Goal: Find specific page/section: Find specific page/section

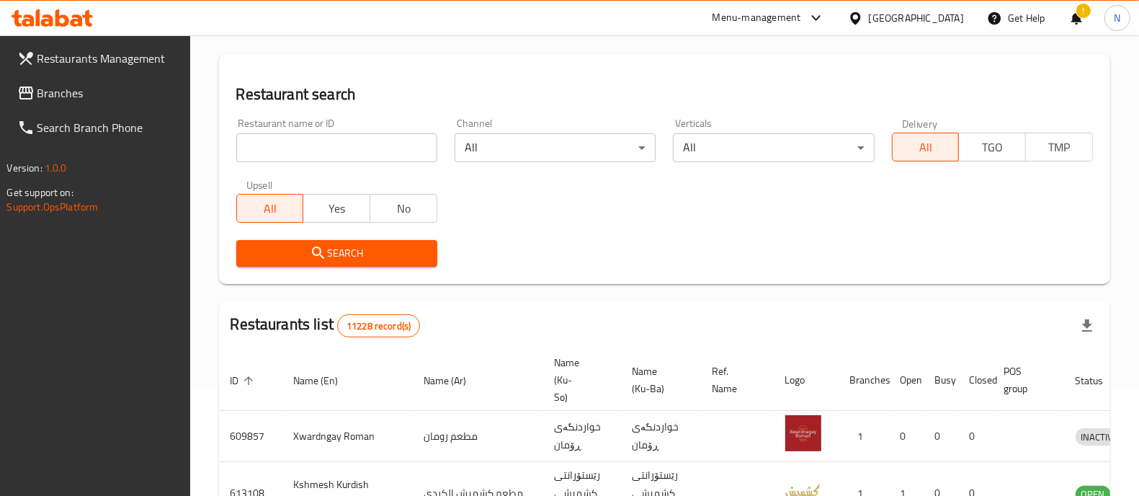
scroll to position [248, 0]
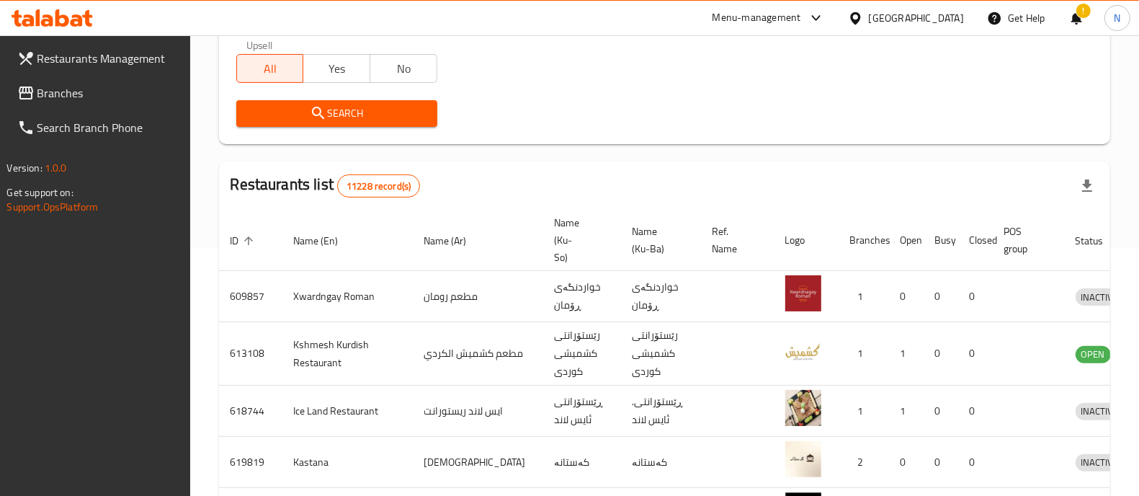
click at [358, 159] on div "Home / Menu management Menu management Restaurant search Restaurant name or ID …" at bounding box center [665, 312] width 892 height 993
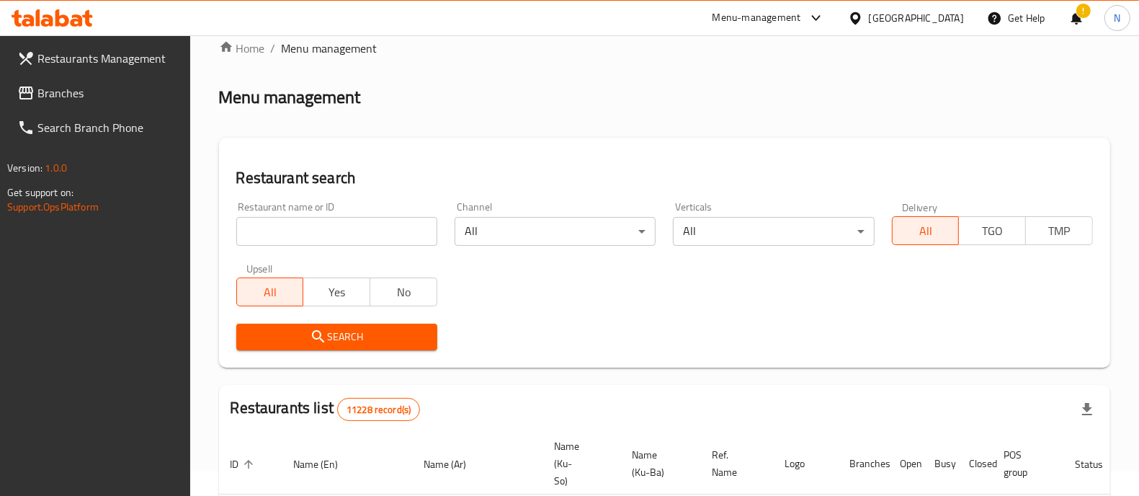
scroll to position [0, 0]
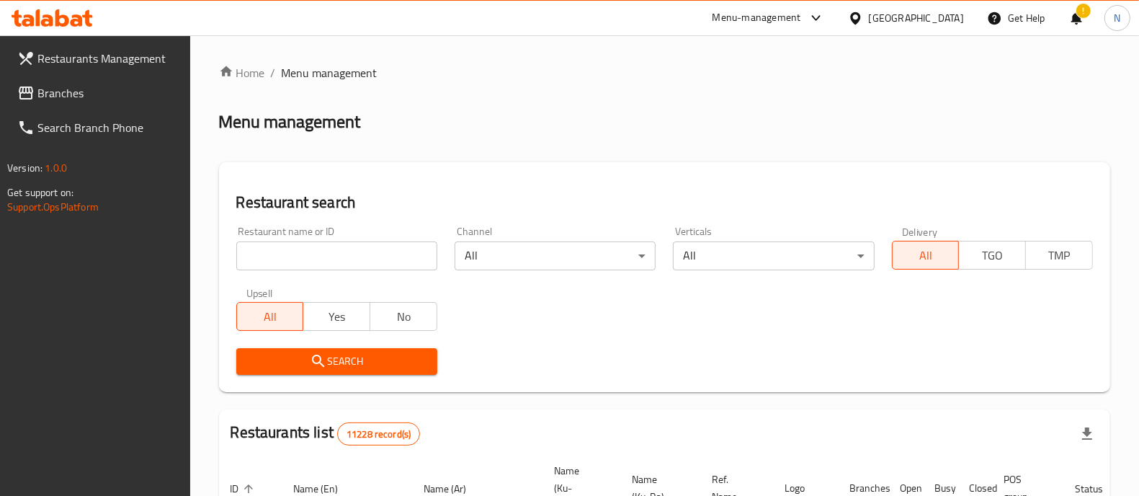
click at [353, 267] on input "search" at bounding box center [336, 255] width 201 height 29
type input "صاج المنقلة"
click button "Search" at bounding box center [336, 361] width 201 height 27
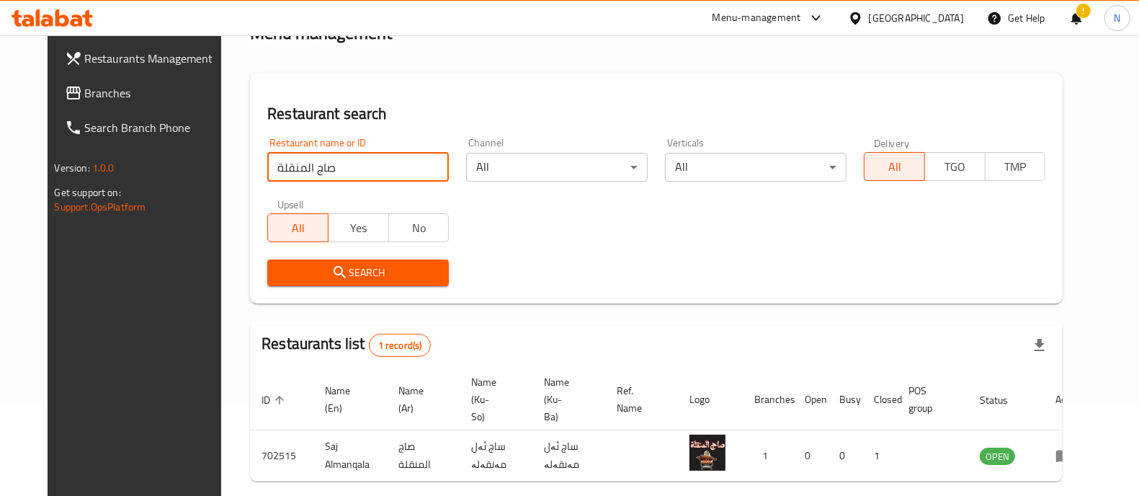
scroll to position [134, 0]
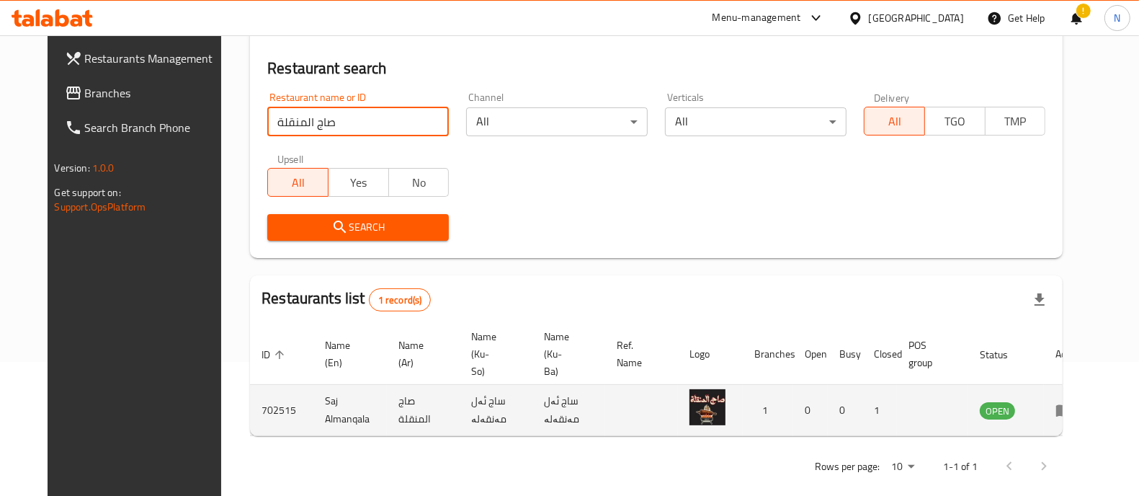
click at [314, 385] on td "Saj Almanqala" at bounding box center [351, 410] width 74 height 51
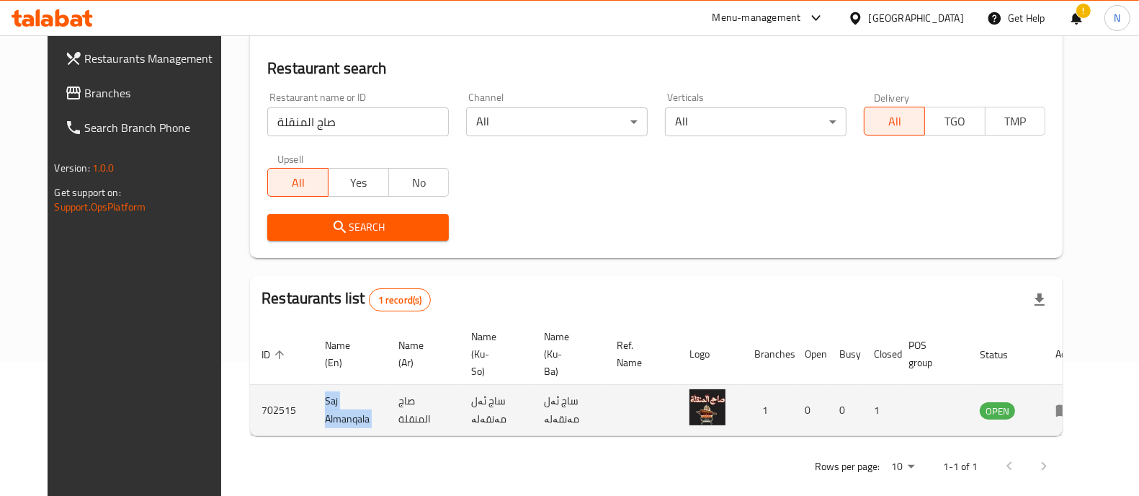
click at [314, 385] on td "Saj Almanqala" at bounding box center [351, 410] width 74 height 51
copy td "Saj Almanqala"
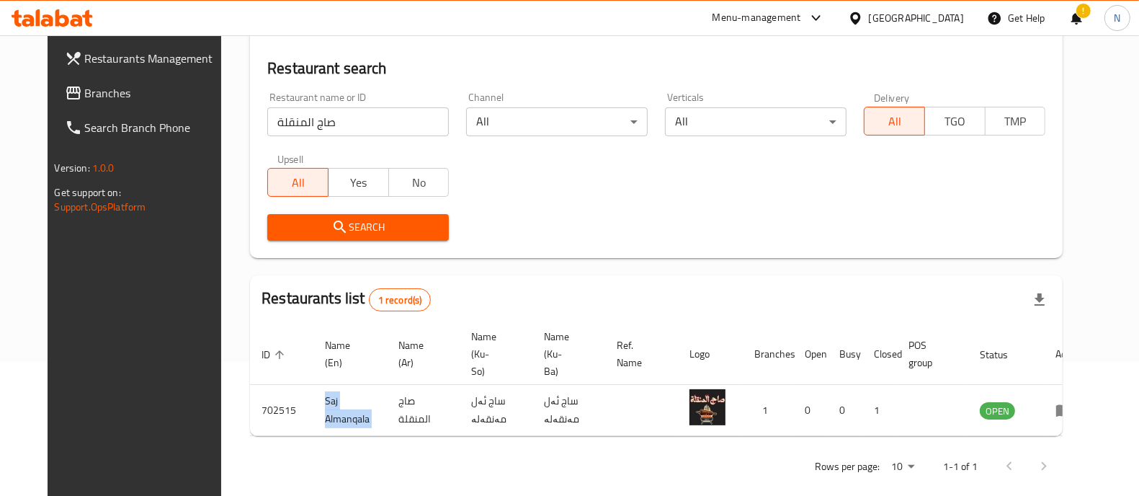
click at [79, 11] on icon at bounding box center [52, 17] width 81 height 17
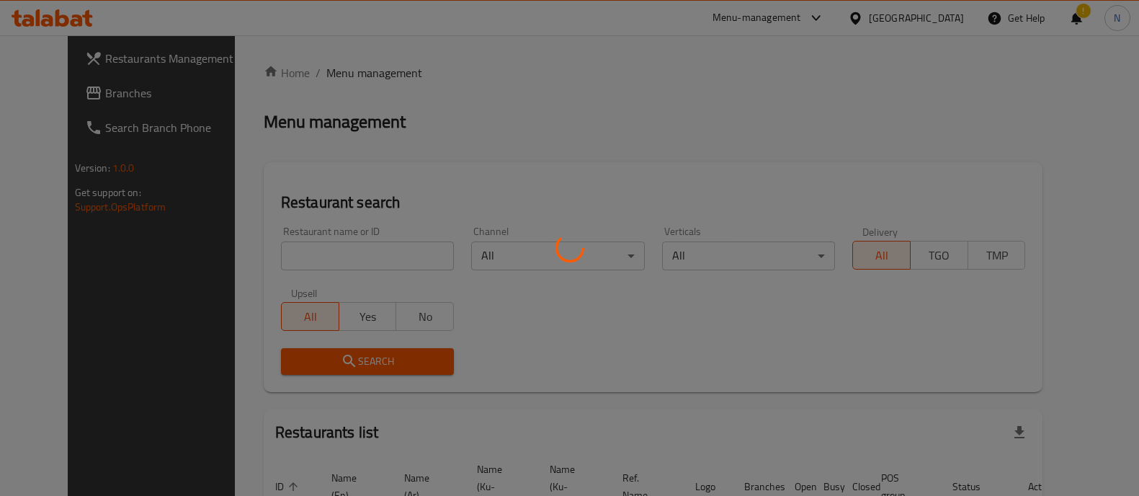
scroll to position [134, 0]
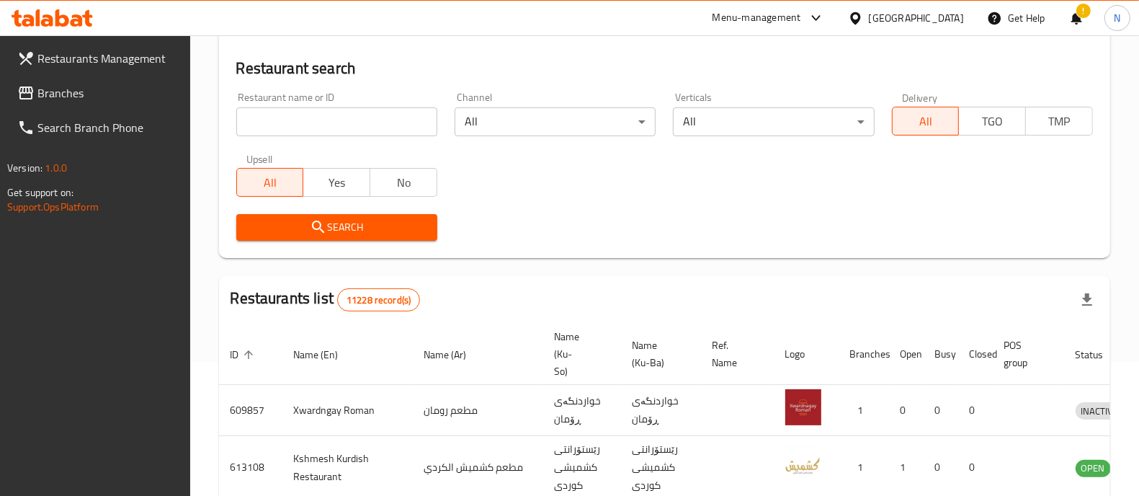
click at [376, 122] on input "search" at bounding box center [336, 121] width 201 height 29
paste input "701560"
type input "701560"
click at [394, 221] on span "Search" at bounding box center [337, 227] width 178 height 18
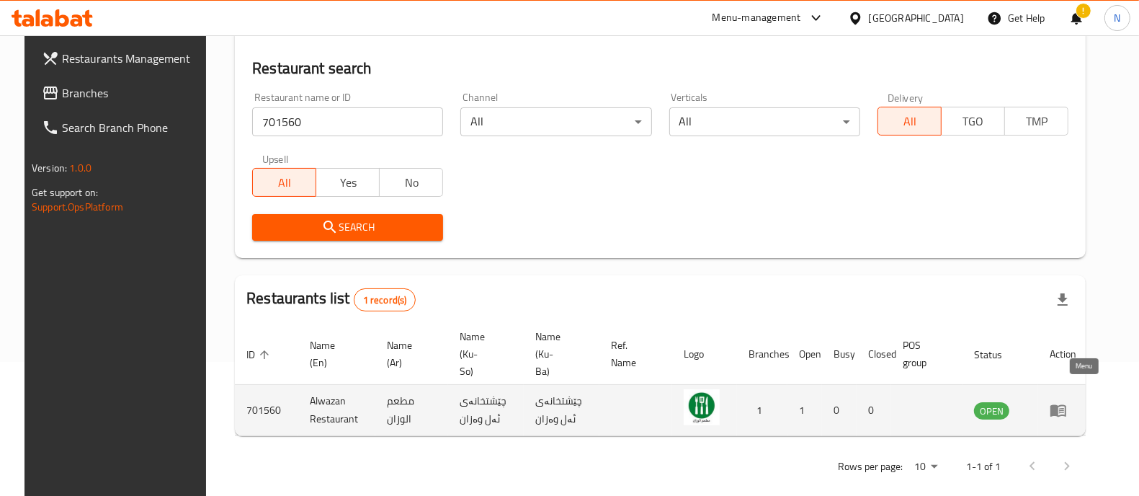
click at [1067, 405] on icon "enhanced table" at bounding box center [1059, 411] width 16 height 12
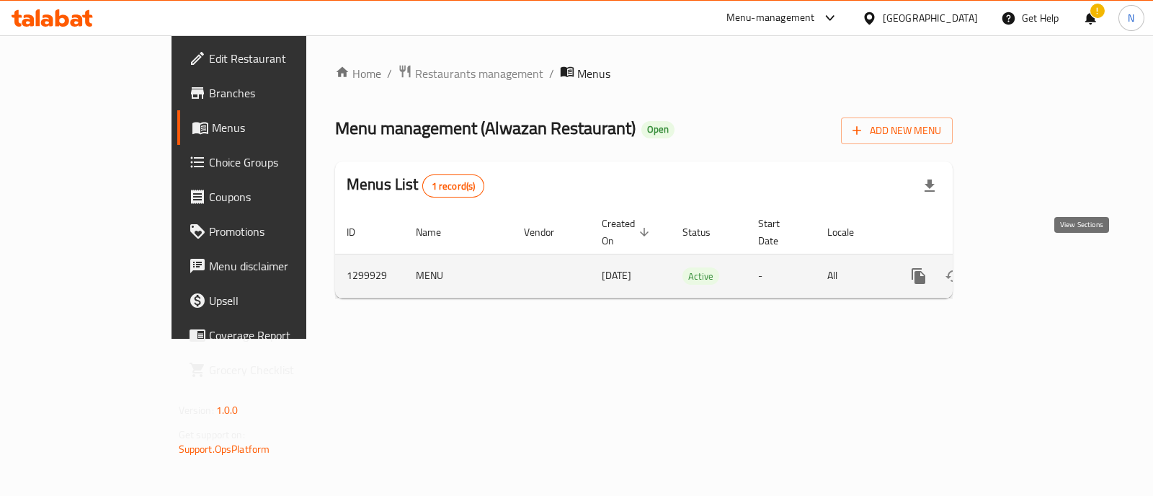
click at [1040, 259] on link "enhanced table" at bounding box center [1022, 276] width 35 height 35
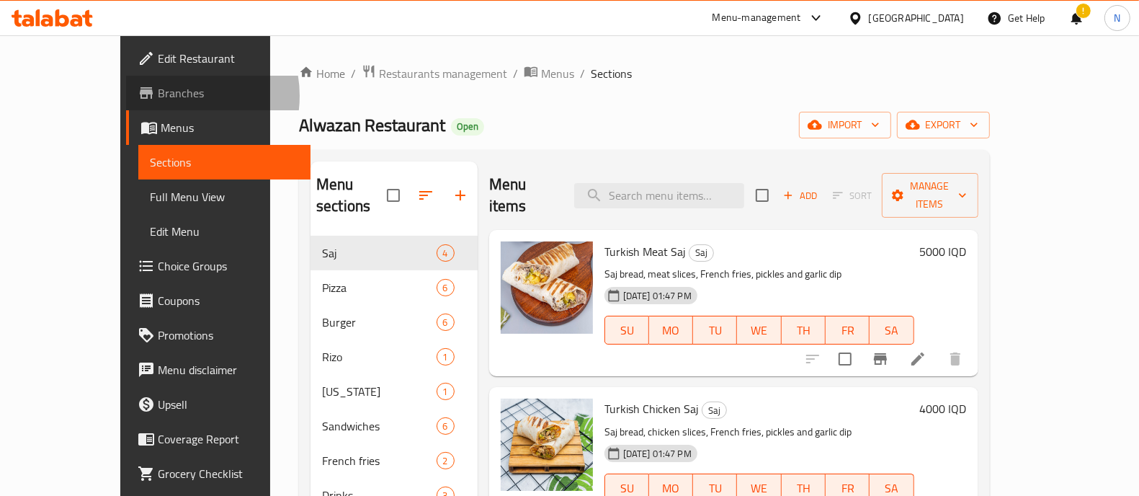
click at [158, 96] on span "Branches" at bounding box center [228, 92] width 141 height 17
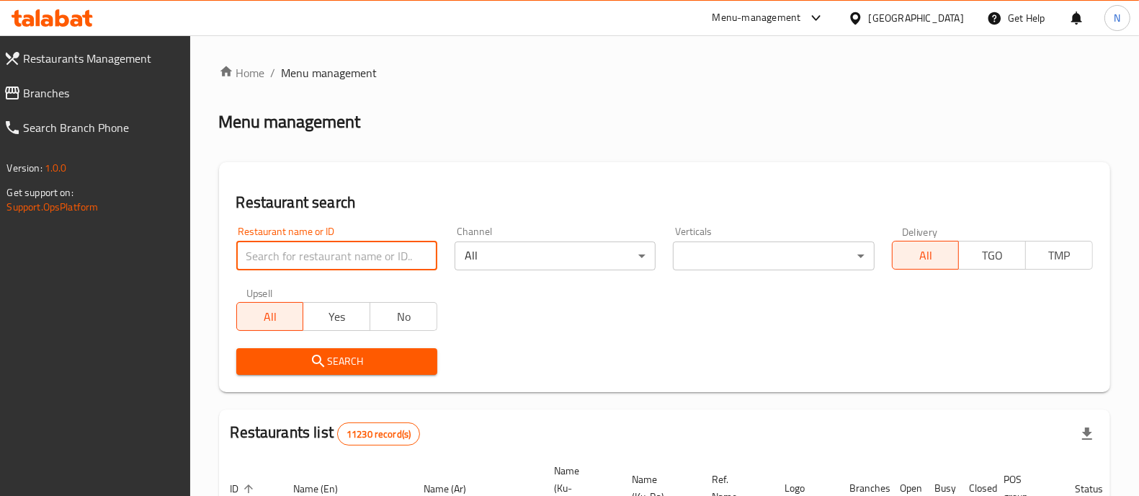
click at [402, 258] on input "search" at bounding box center [336, 255] width 201 height 29
click button "Search" at bounding box center [336, 361] width 201 height 27
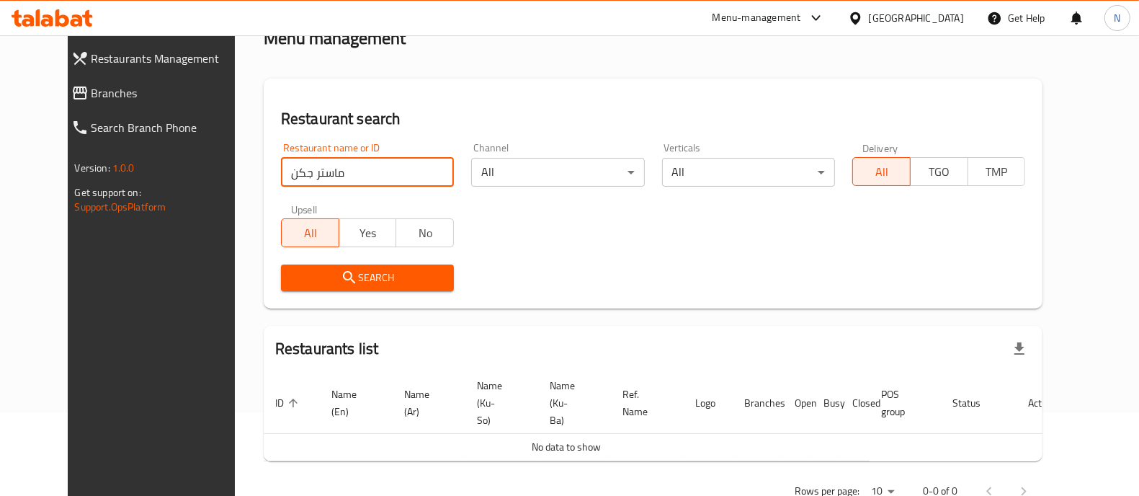
scroll to position [108, 0]
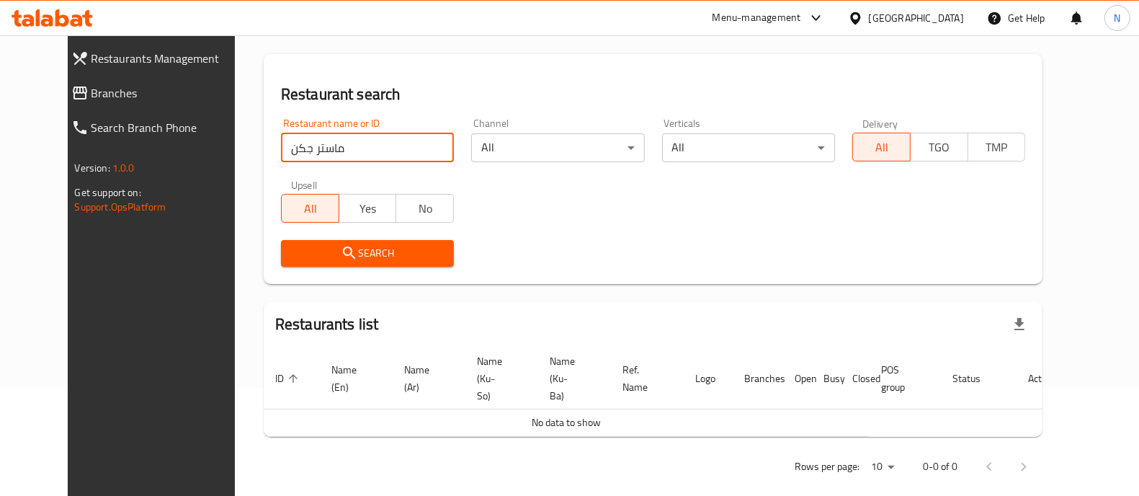
click at [281, 155] on input "ماستر جكن" at bounding box center [367, 147] width 173 height 29
click button "Search" at bounding box center [367, 253] width 173 height 27
type input "[PERSON_NAME]"
click button "Search" at bounding box center [367, 253] width 173 height 27
click at [359, 146] on input "[PERSON_NAME]" at bounding box center [367, 147] width 173 height 29
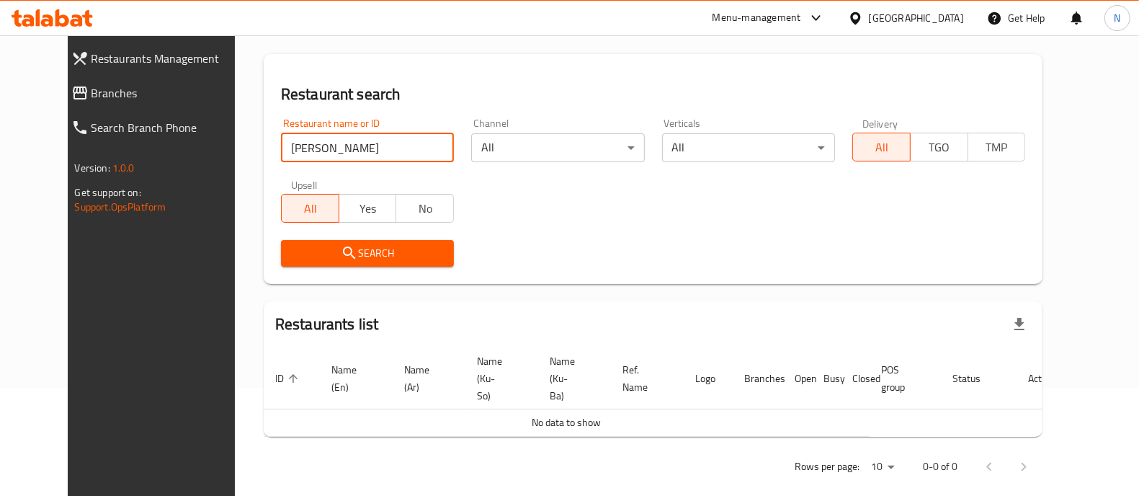
click at [359, 146] on input "[PERSON_NAME]" at bounding box center [367, 147] width 173 height 29
click at [65, 17] on icon at bounding box center [62, 17] width 14 height 17
